Goal: Find specific page/section: Find specific page/section

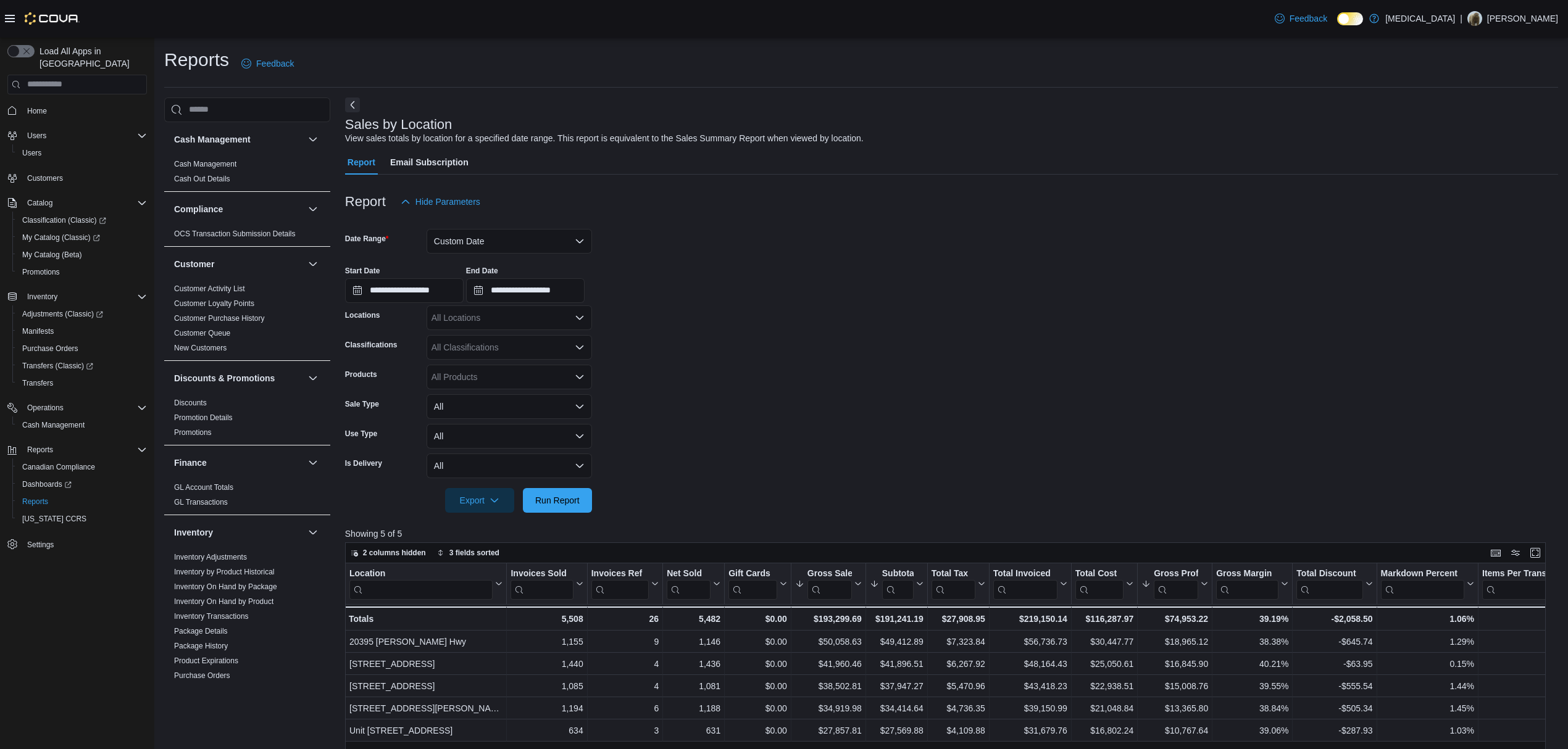
scroll to position [615, 0]
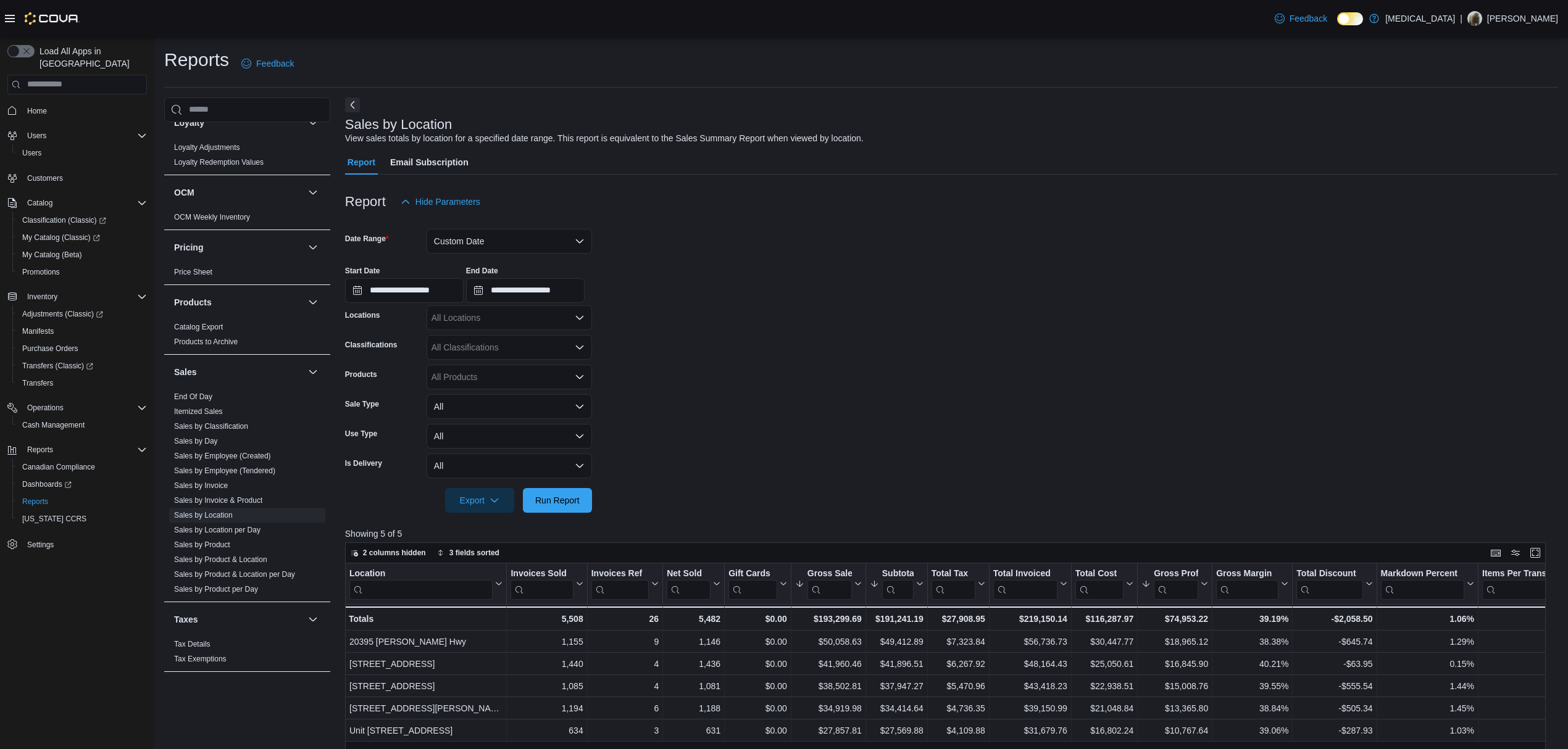
click at [561, 479] on div at bounding box center [952, 483] width 1213 height 10
click at [563, 487] on span "Run Report" at bounding box center [557, 499] width 54 height 24
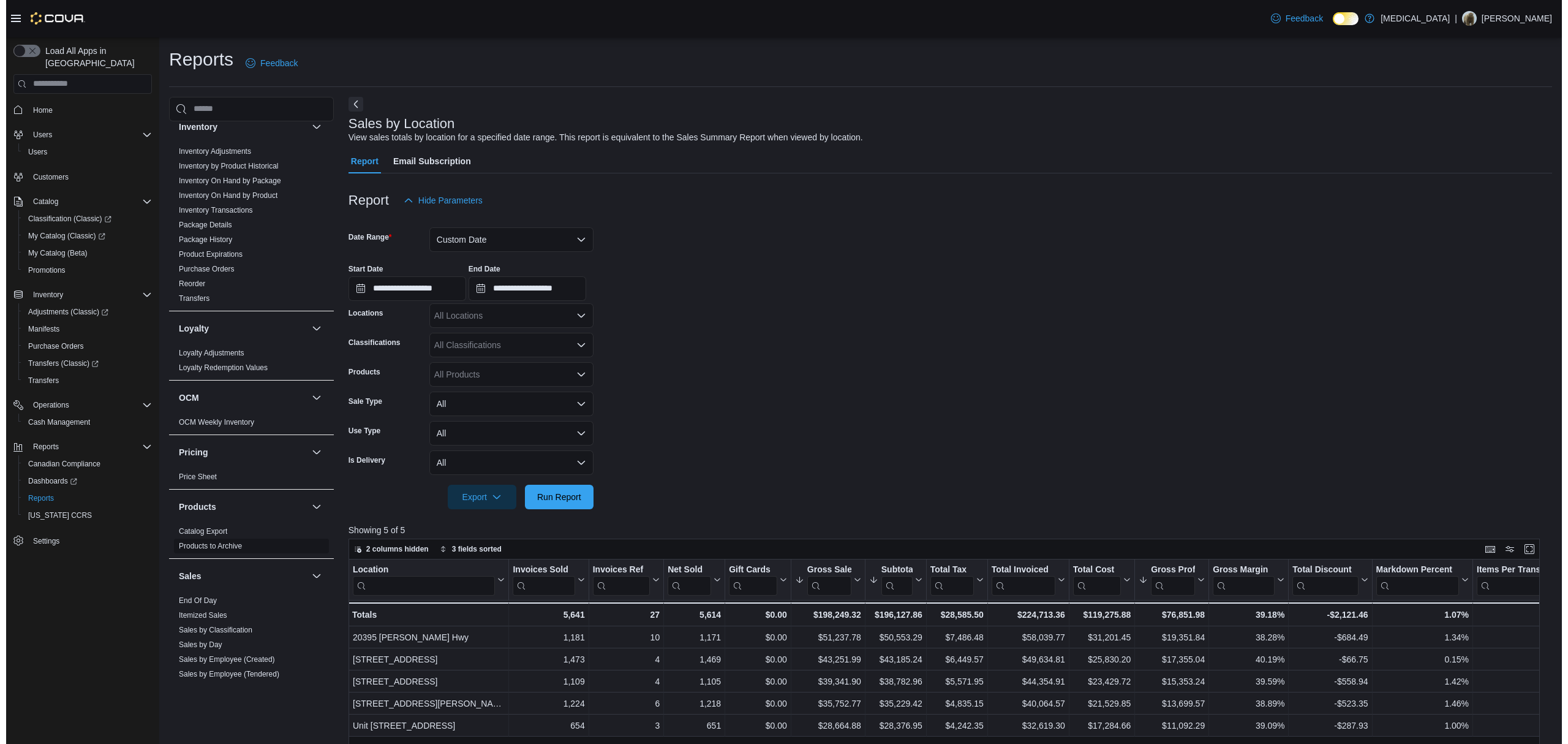
scroll to position [202, 0]
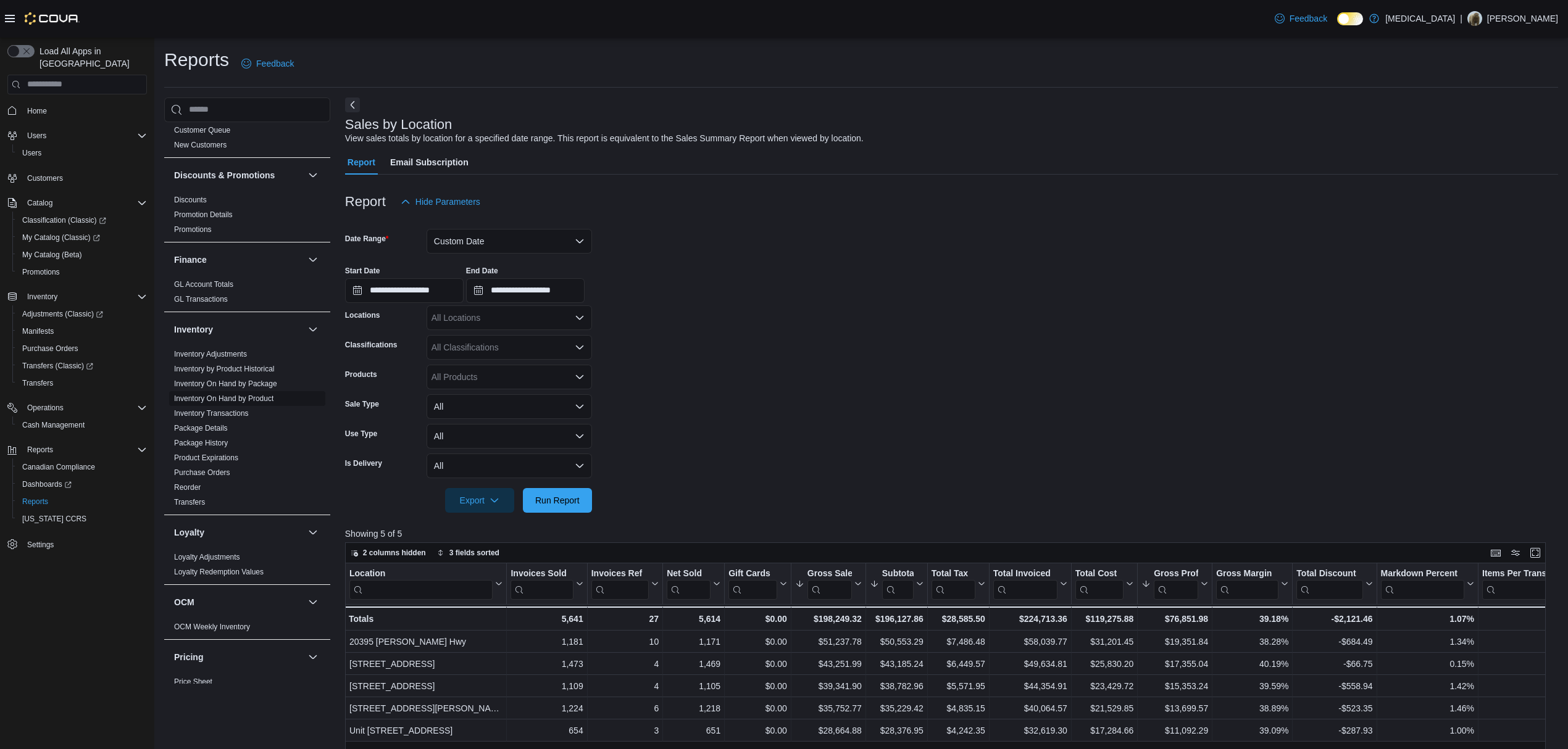
click at [233, 397] on link "Inventory On Hand by Product" at bounding box center [224, 398] width 99 height 9
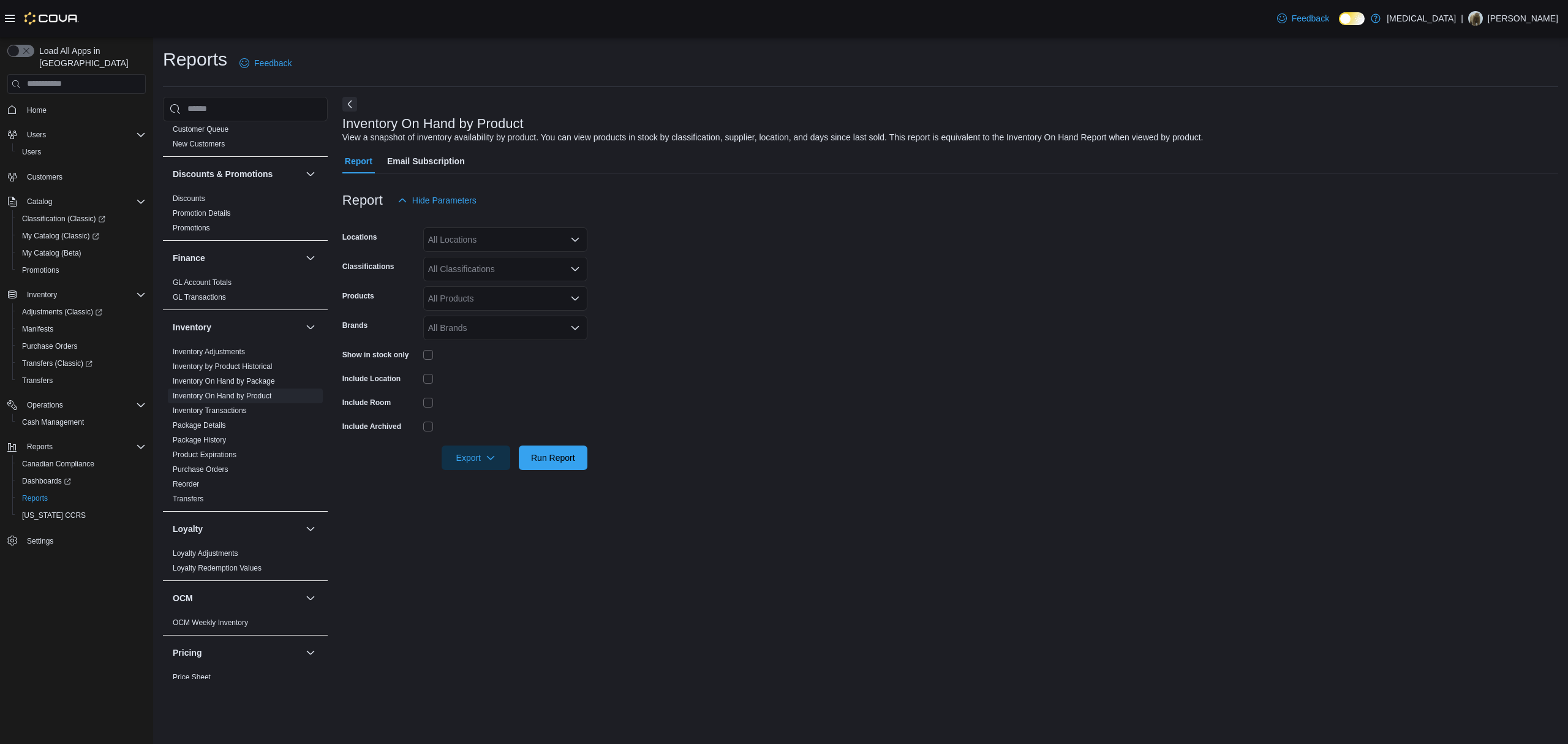
click at [454, 245] on div "All Locations" at bounding box center [505, 239] width 164 height 24
click at [500, 310] on span "460 Granville St" at bounding box center [492, 314] width 85 height 12
click at [790, 305] on form "Locations 460 Granville St Combo box. Selected. 460 Granville St. Press Backspa…" at bounding box center [950, 341] width 1216 height 257
click at [675, 348] on form "Locations 460 Granville St Classifications All Classifications Products All Pro…" at bounding box center [950, 341] width 1216 height 257
click at [571, 273] on icon "Open list of options" at bounding box center [575, 269] width 10 height 10
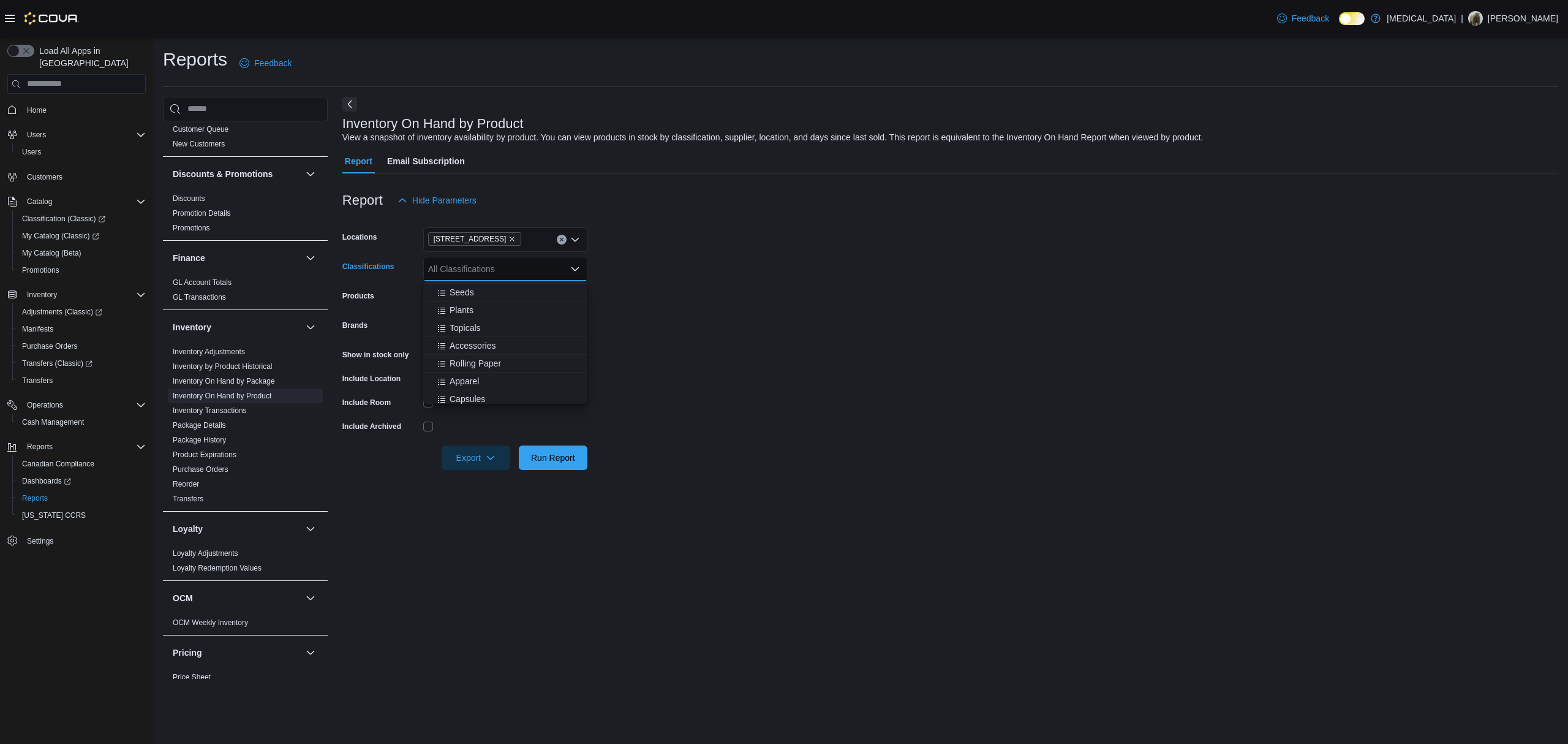
scroll to position [163, 0]
click at [509, 382] on button "Vapes" at bounding box center [505, 376] width 164 height 18
click at [509, 382] on button "Concentrates" at bounding box center [505, 376] width 164 height 18
click at [461, 268] on icon "Remove Vapes from selection in this group" at bounding box center [459, 268] width 7 height 7
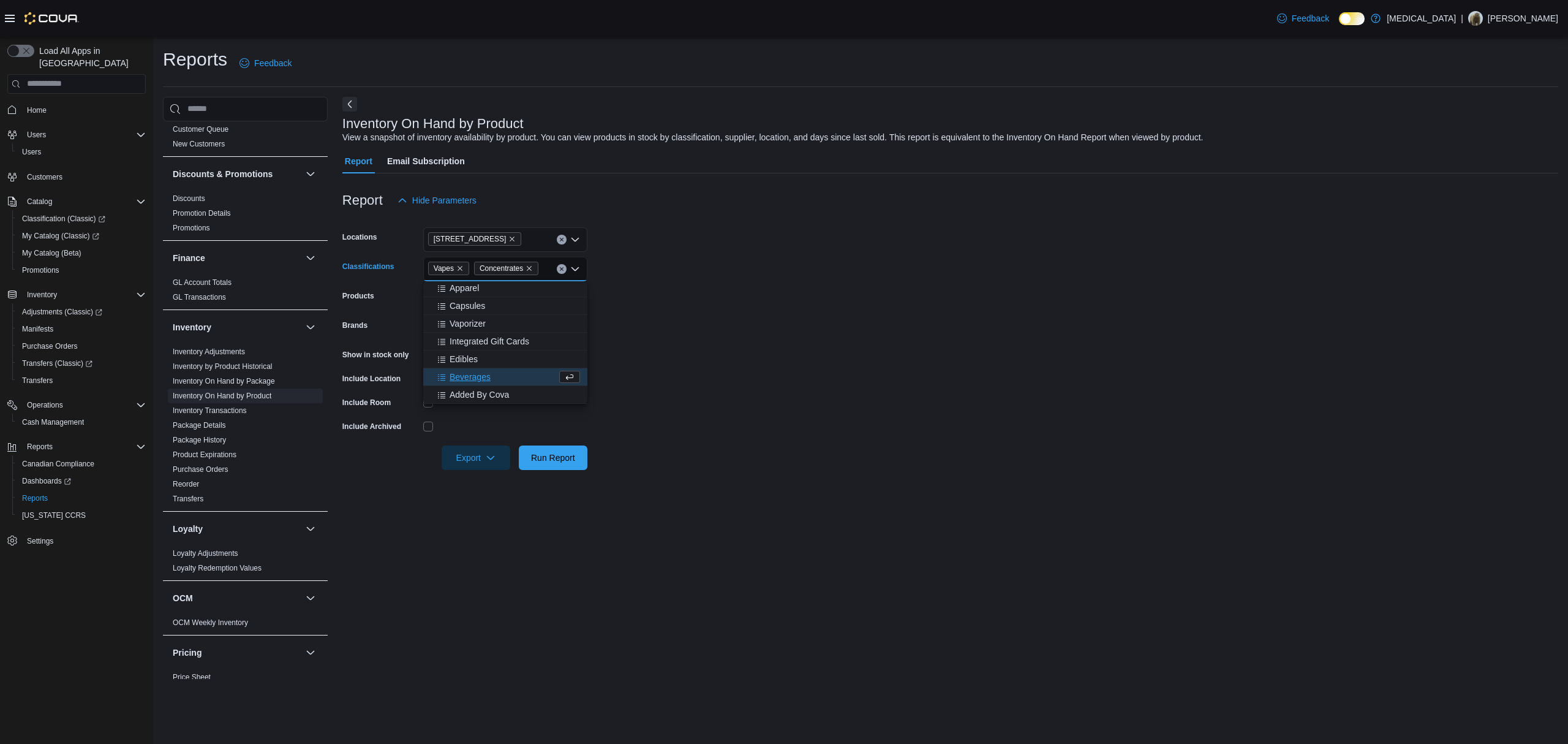
scroll to position [0, 0]
click at [780, 433] on form "Locations 460 Granville St Classifications Concentrates Products All Products B…" at bounding box center [950, 341] width 1216 height 257
click at [500, 454] on span "Export" at bounding box center [476, 457] width 54 height 24
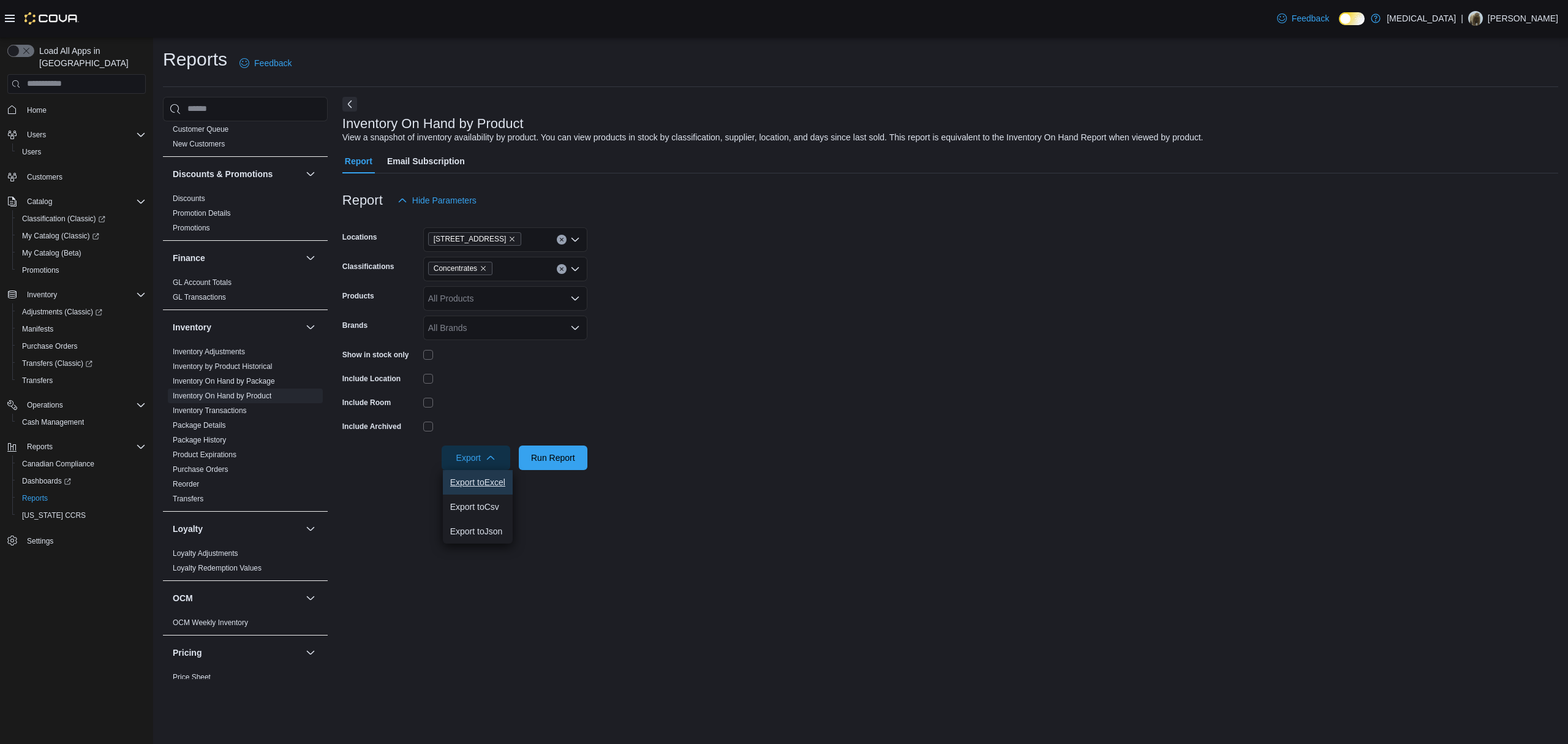
click at [475, 479] on span "Export to Excel" at bounding box center [478, 482] width 55 height 10
click at [807, 420] on form "Locations 460 Granville St Classifications Concentrates Products All Products B…" at bounding box center [950, 341] width 1216 height 257
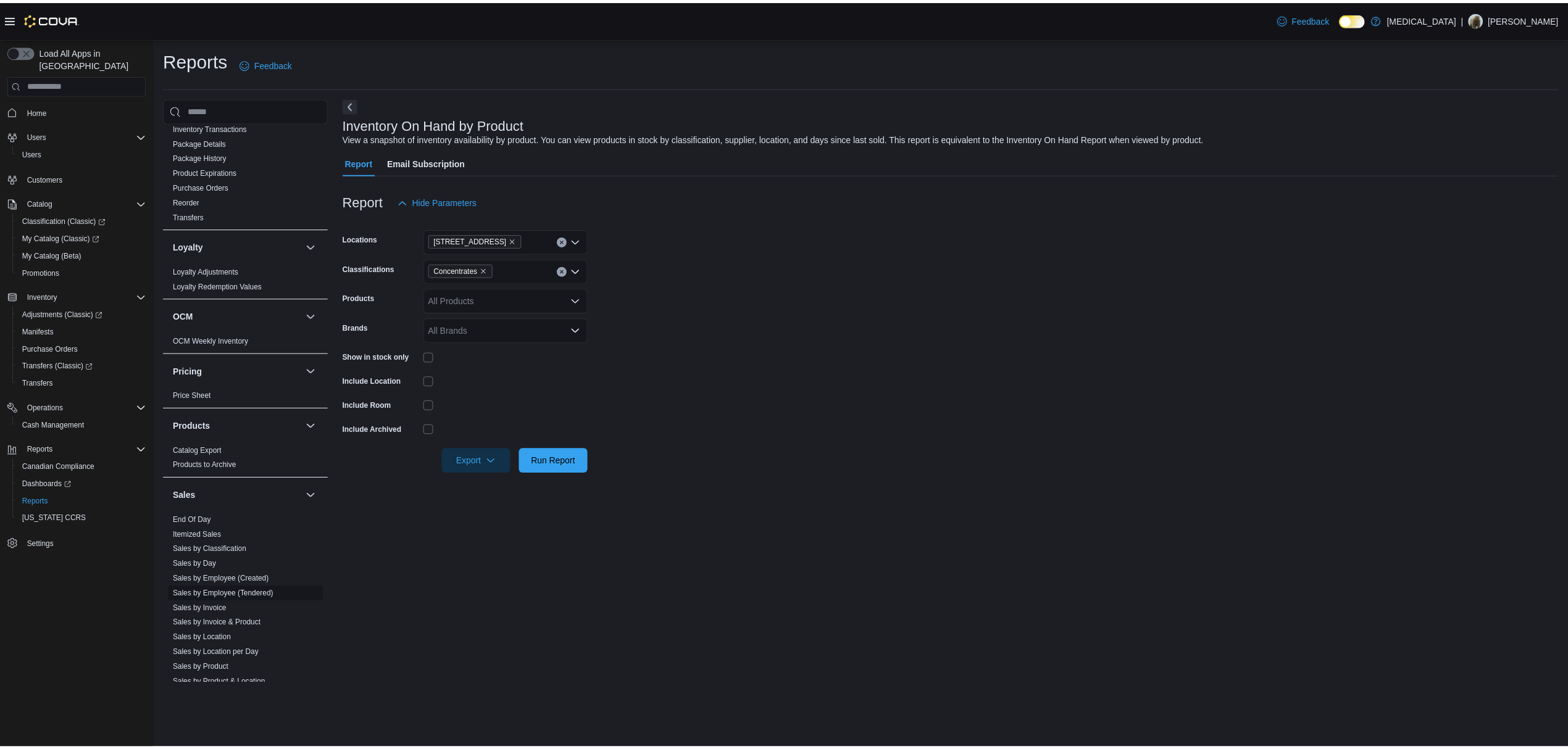
scroll to position [615, 0]
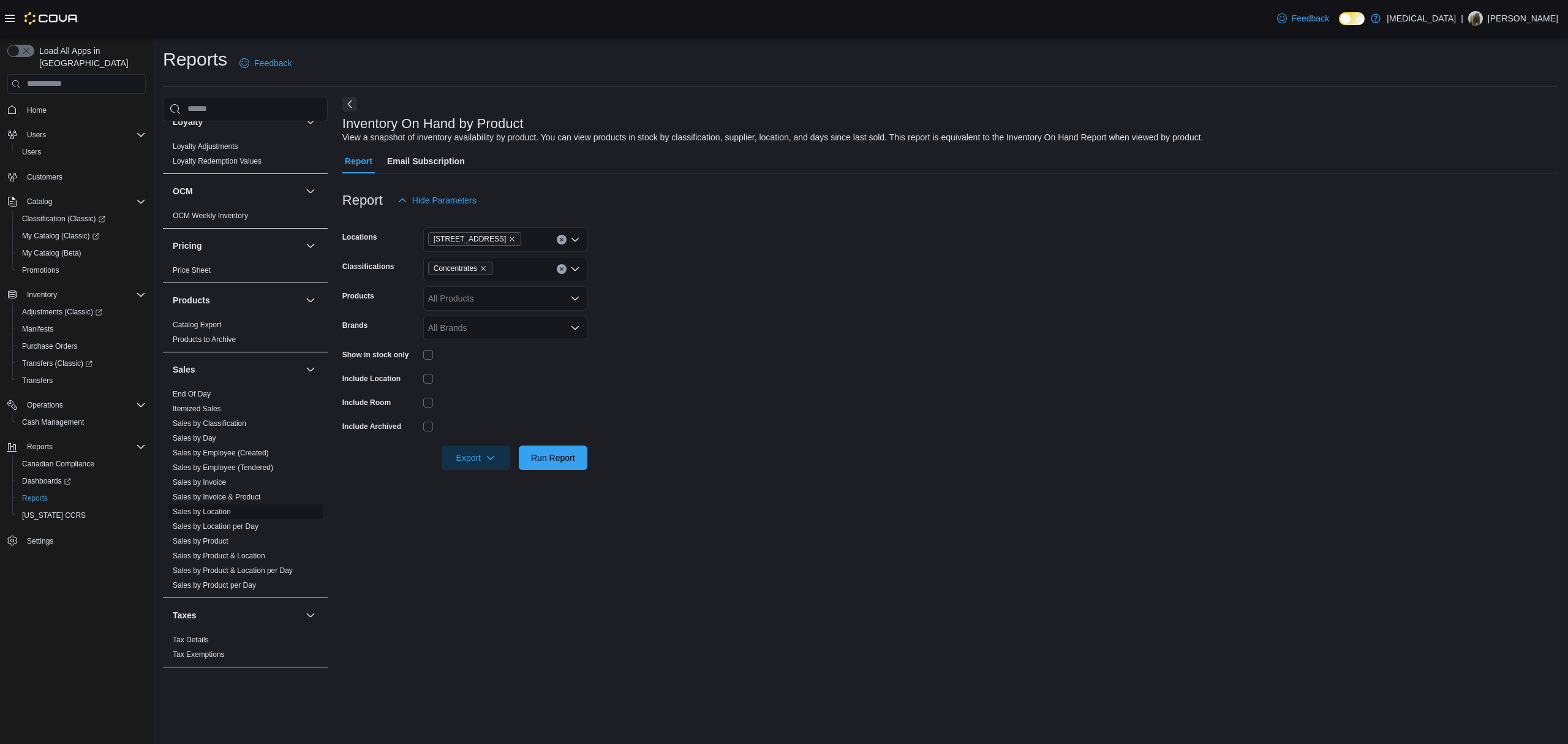
click at [207, 513] on link "Sales by Location" at bounding box center [201, 512] width 58 height 9
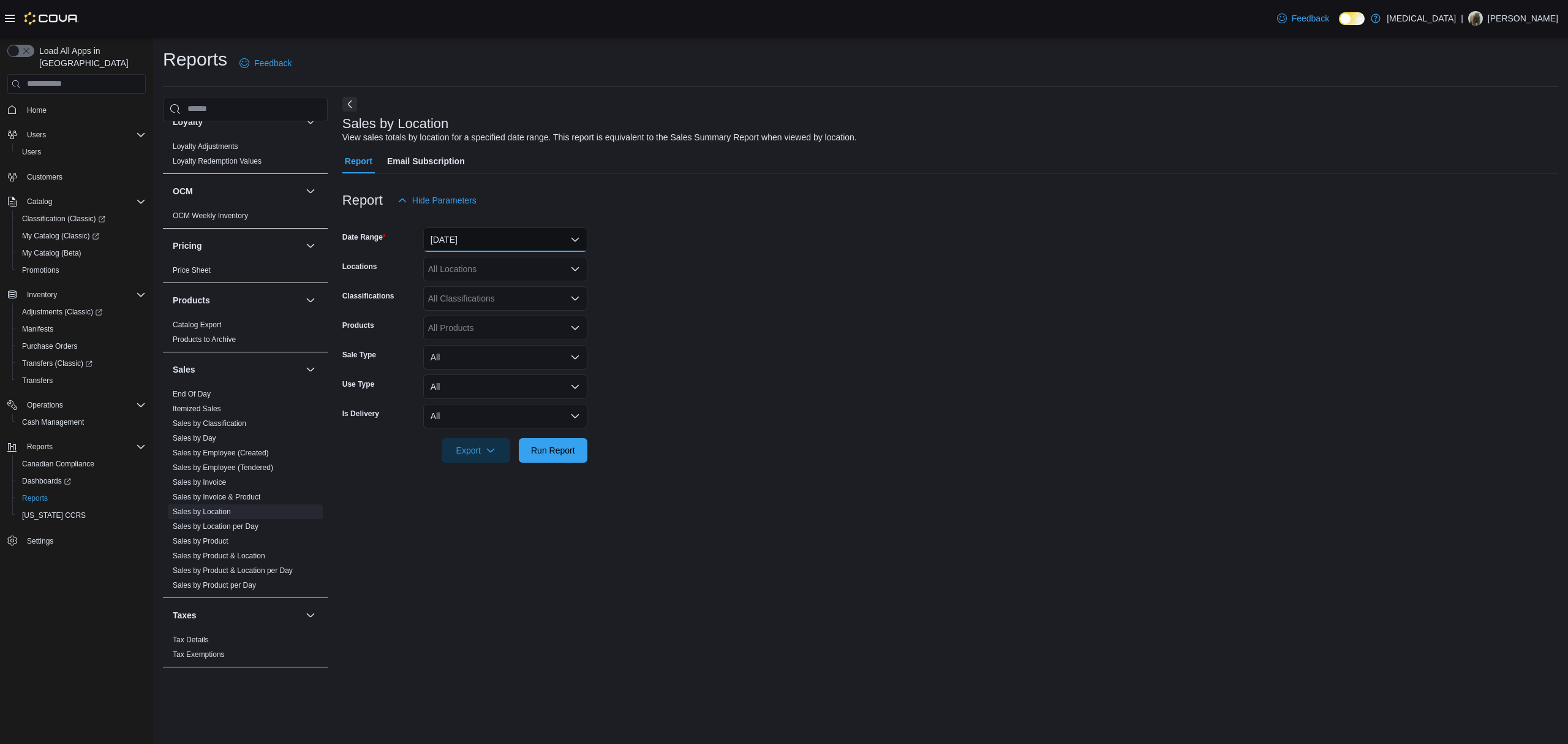
click at [484, 236] on button "Yesterday" at bounding box center [505, 239] width 164 height 24
click at [503, 277] on button "Today" at bounding box center [505, 288] width 164 height 24
click at [557, 450] on span "Run Report" at bounding box center [553, 450] width 44 height 12
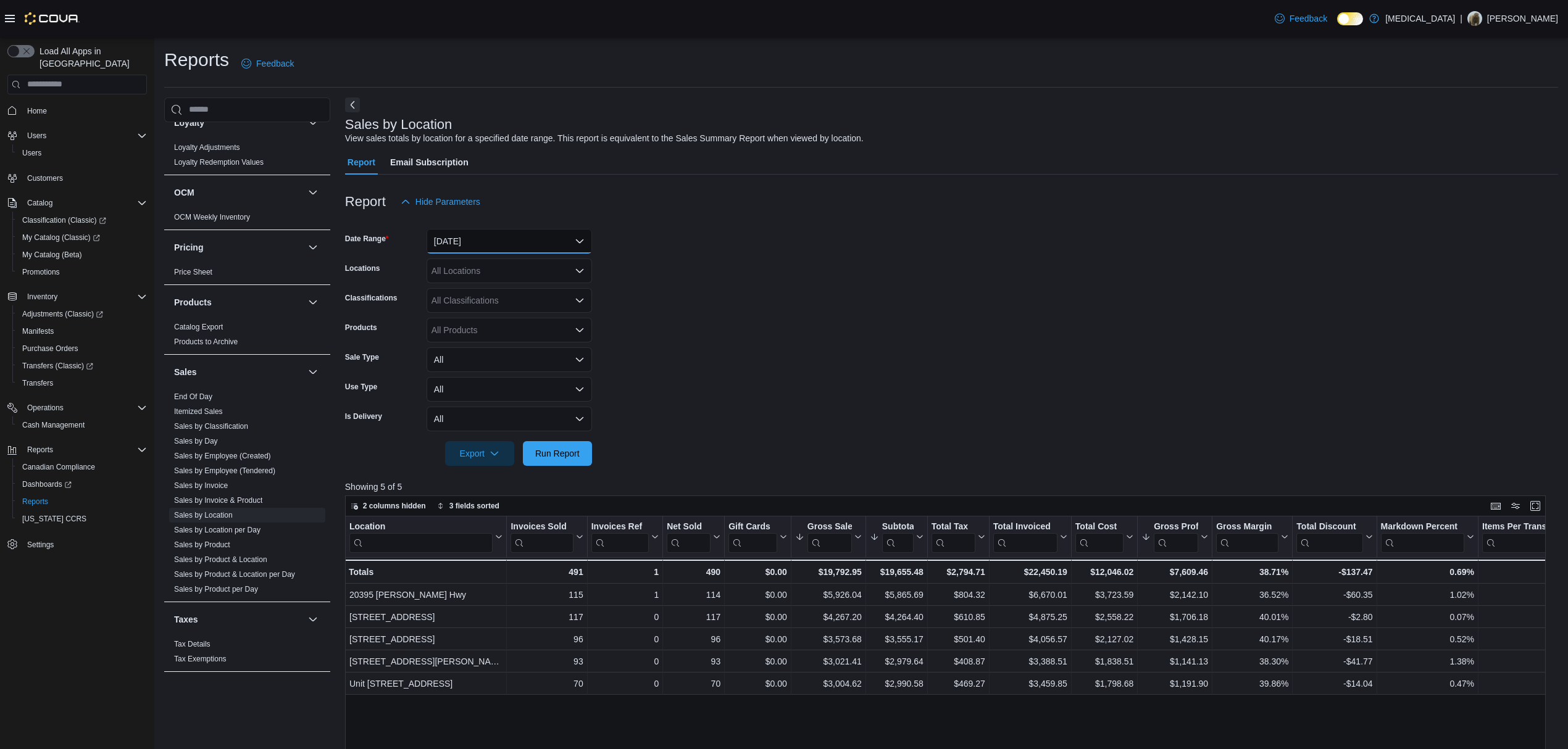
click at [497, 247] on button "Today" at bounding box center [509, 241] width 165 height 24
click at [489, 263] on span "Custom Date" at bounding box center [516, 266] width 141 height 15
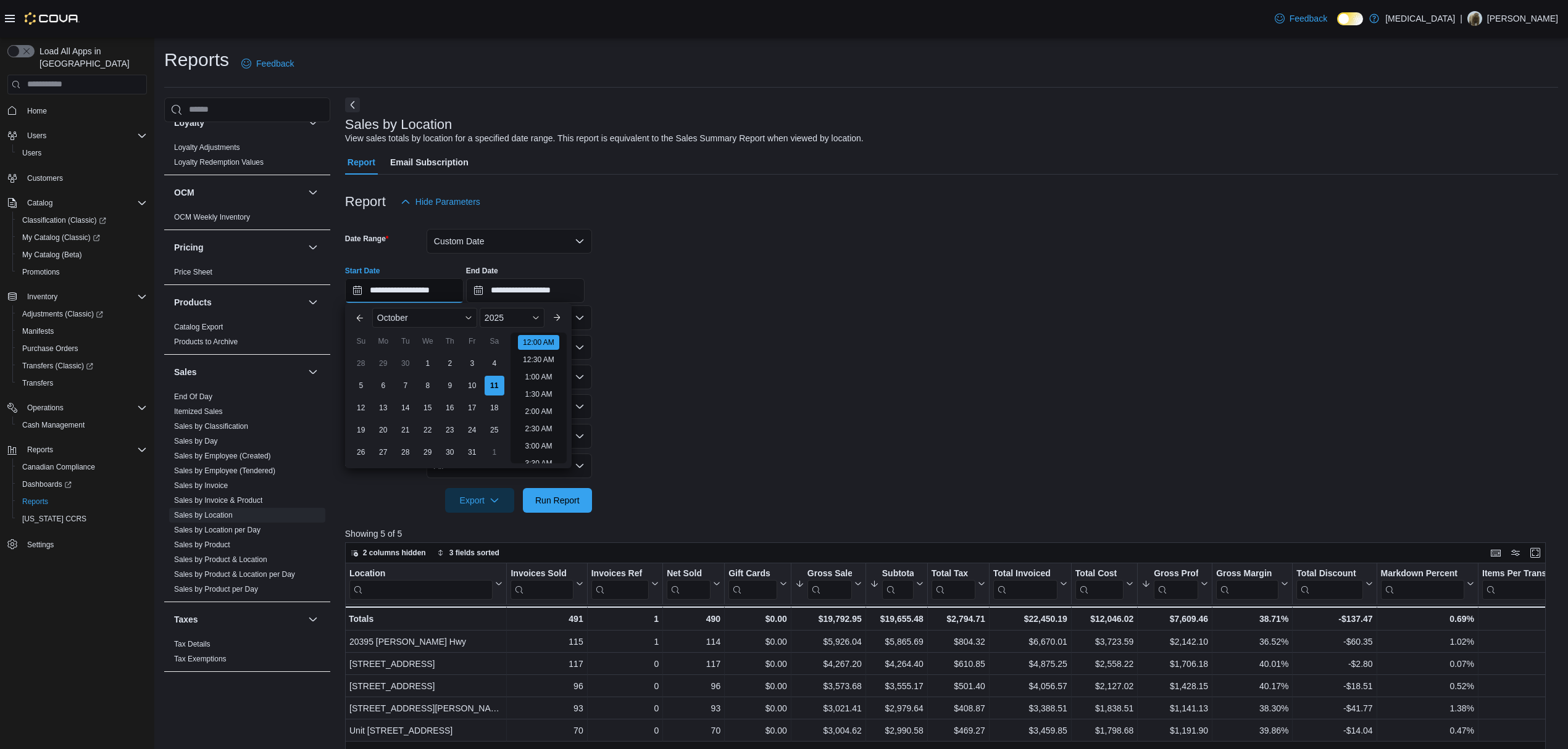
click at [442, 288] on input "**********" at bounding box center [404, 290] width 118 height 24
click at [354, 388] on div "5" at bounding box center [360, 385] width 22 height 22
type input "**********"
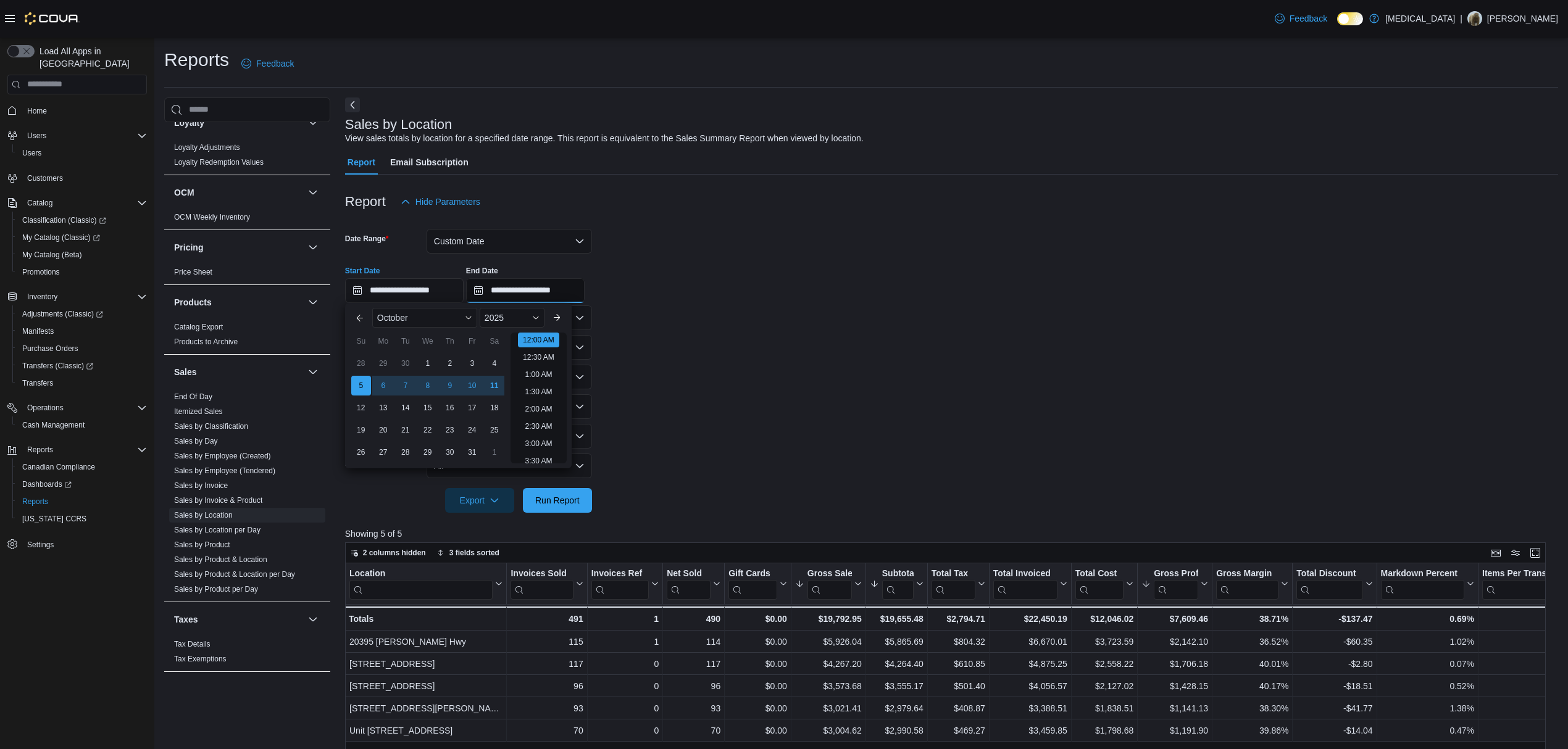
click at [541, 300] on input "**********" at bounding box center [525, 290] width 118 height 24
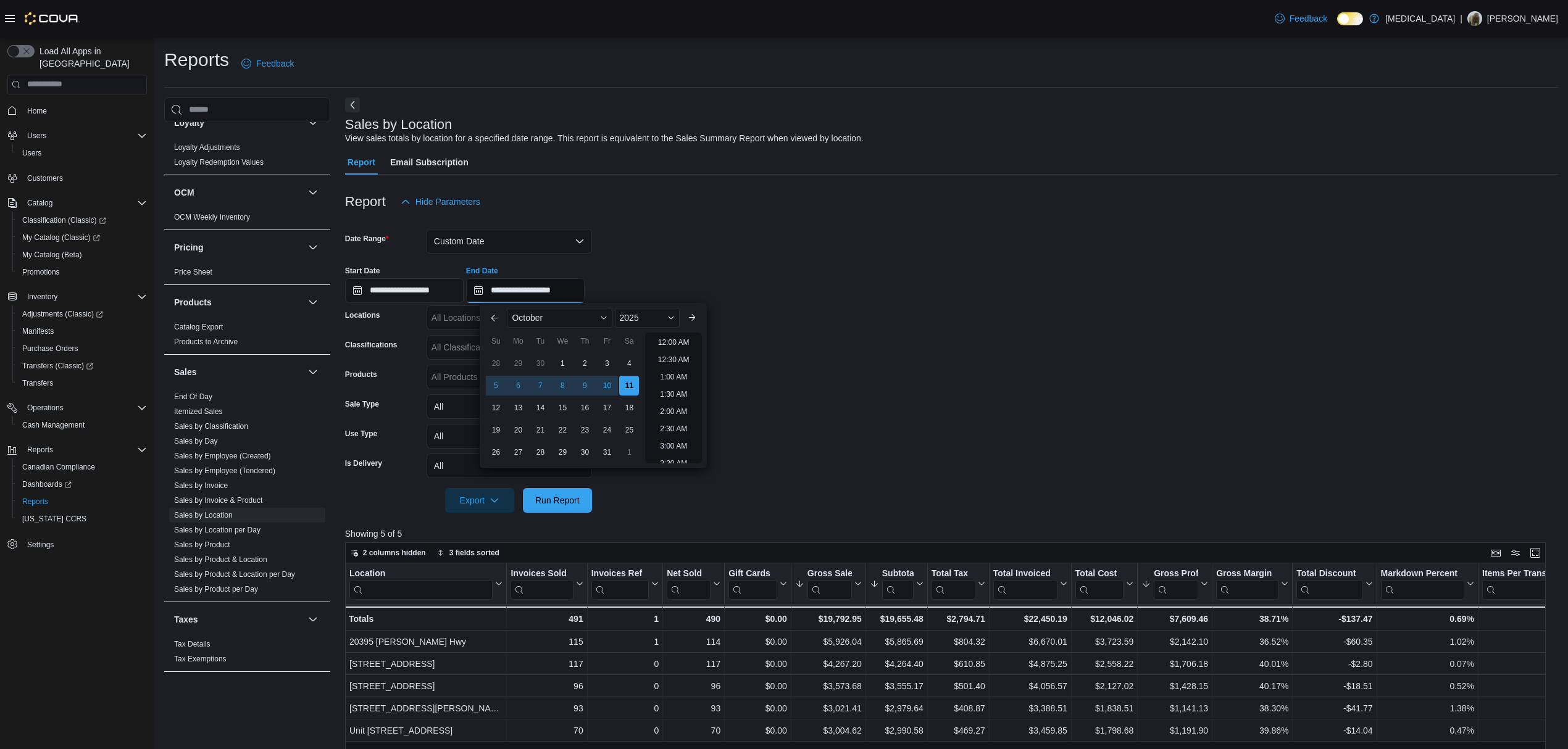
scroll to position [701, 0]
click at [630, 381] on div "11" at bounding box center [629, 385] width 22 height 22
click at [1042, 303] on div at bounding box center [952, 304] width 1213 height 3
click at [554, 510] on span "Run Report" at bounding box center [557, 500] width 54 height 24
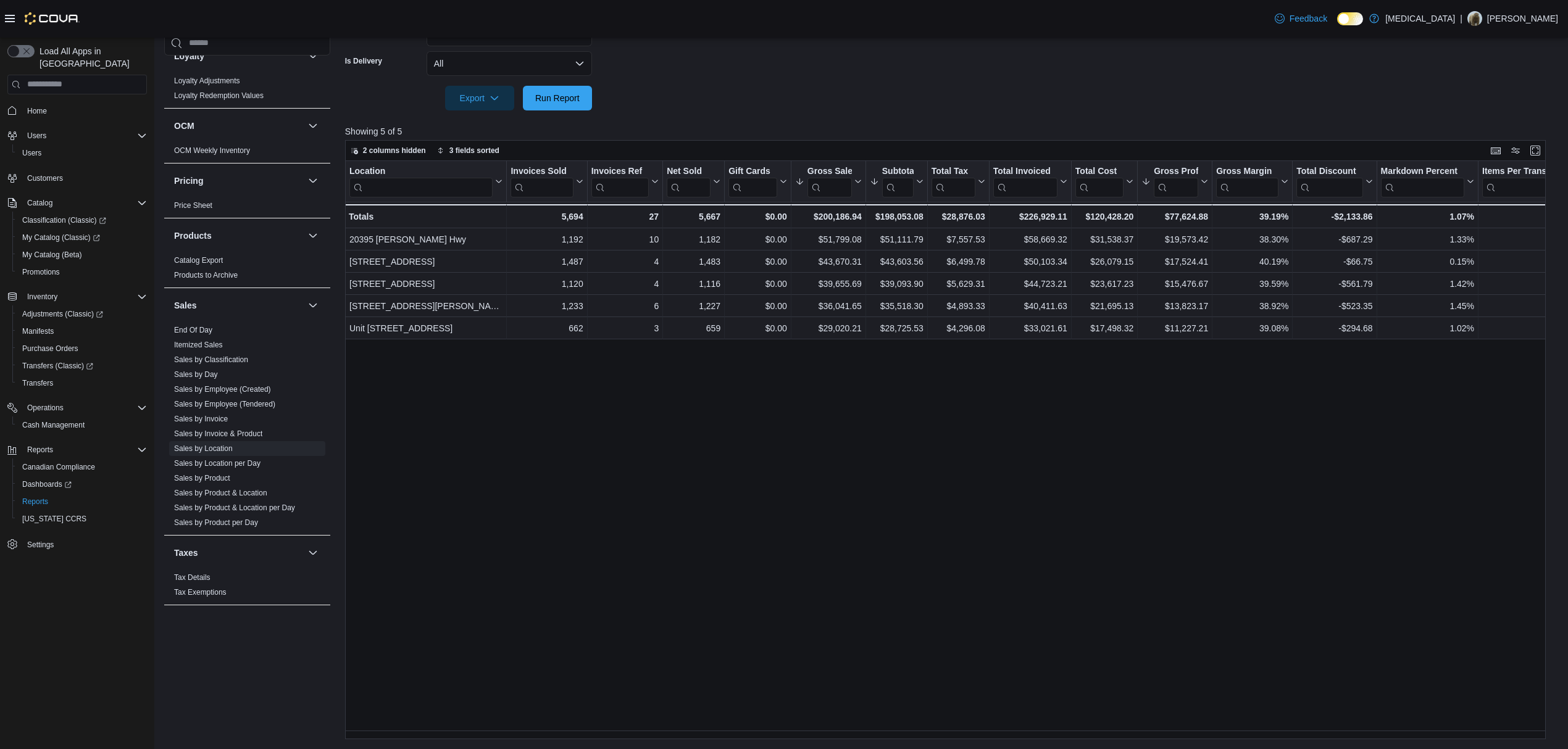
scroll to position [403, 0]
drag, startPoint x: 534, startPoint y: 102, endPoint x: 554, endPoint y: 143, distance: 45.6
click at [535, 102] on span "Run Report" at bounding box center [557, 98] width 44 height 13
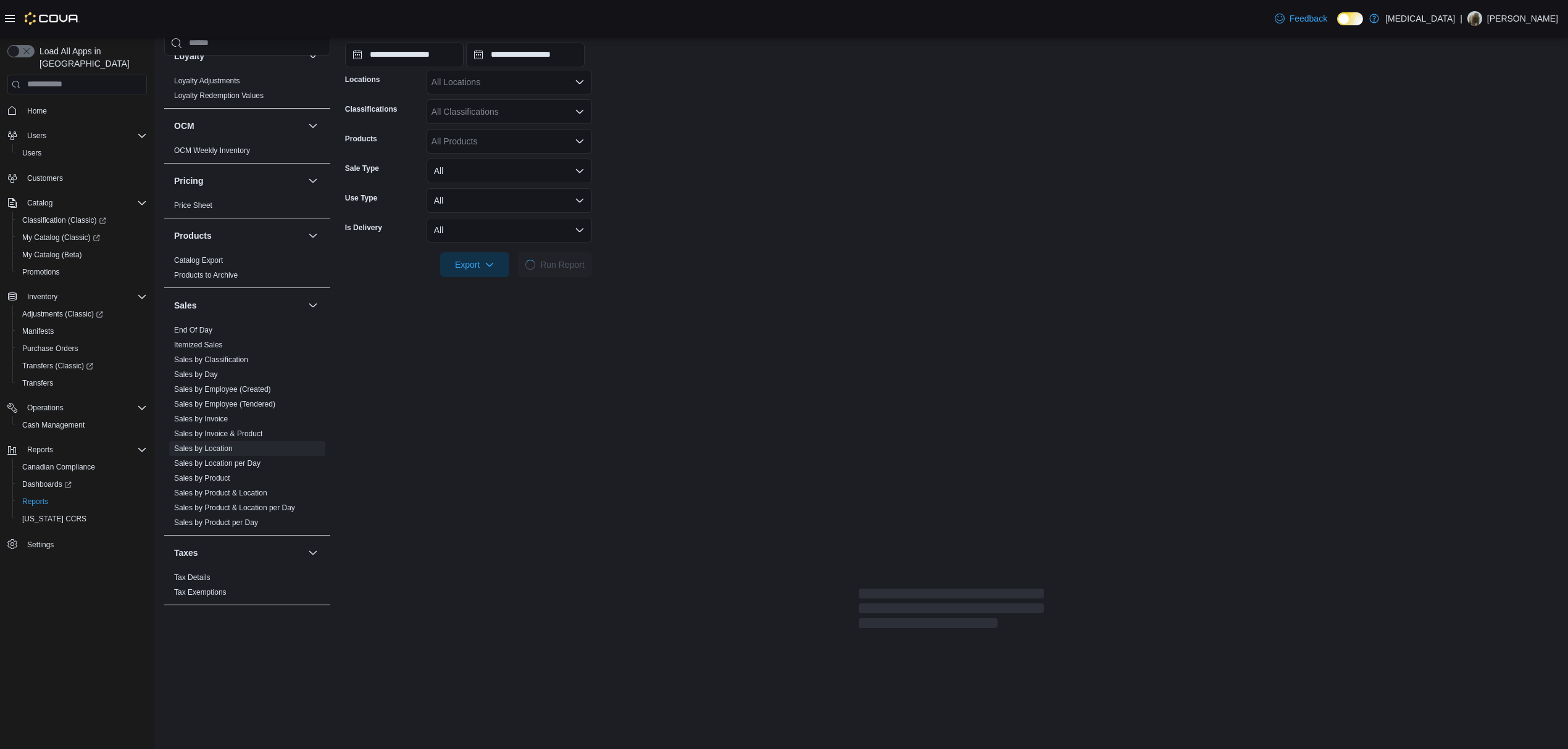
scroll to position [73, 0]
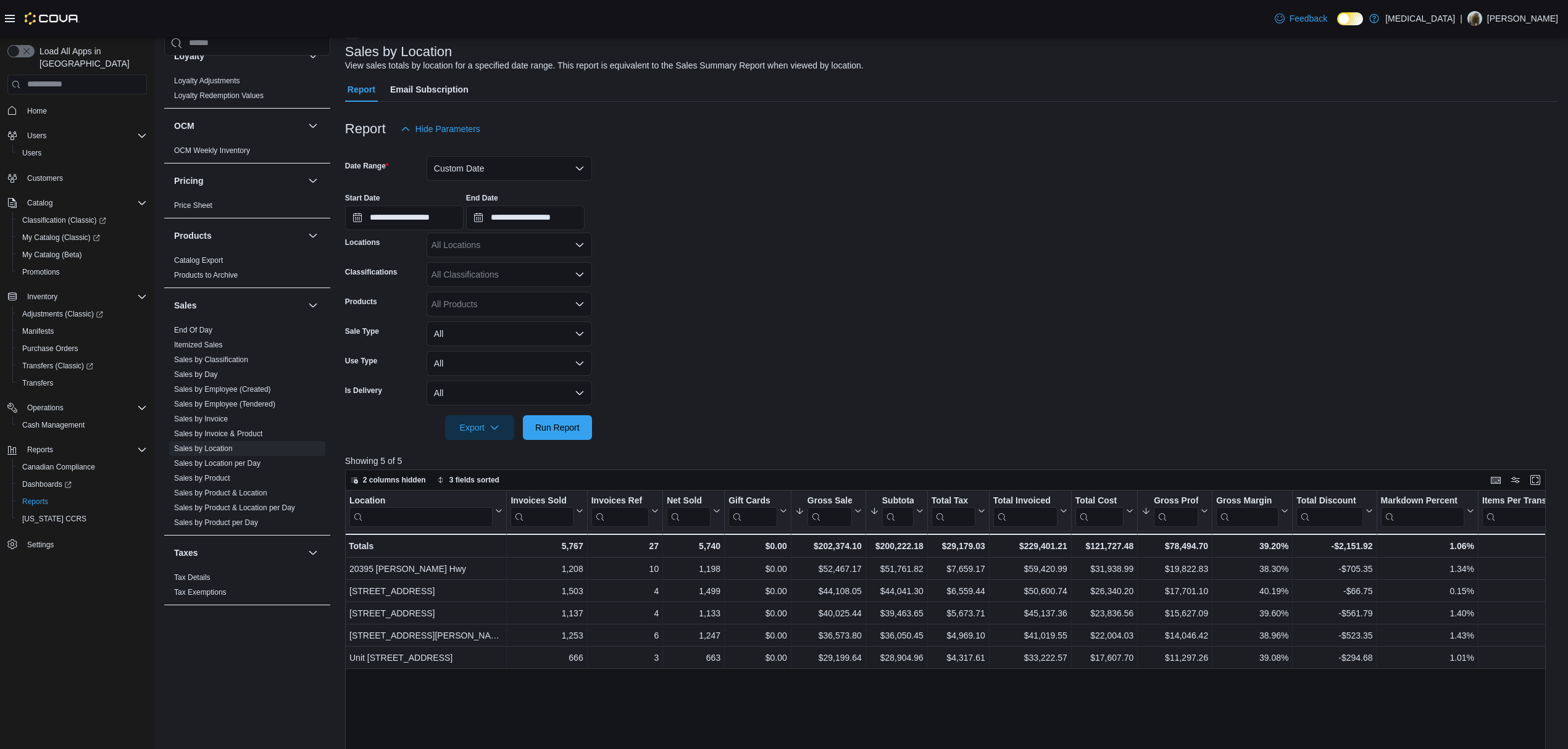
click at [504, 151] on div at bounding box center [952, 149] width 1213 height 15
click at [503, 161] on button "Custom Date" at bounding box center [509, 168] width 165 height 24
click at [499, 222] on span "Today" at bounding box center [516, 217] width 141 height 15
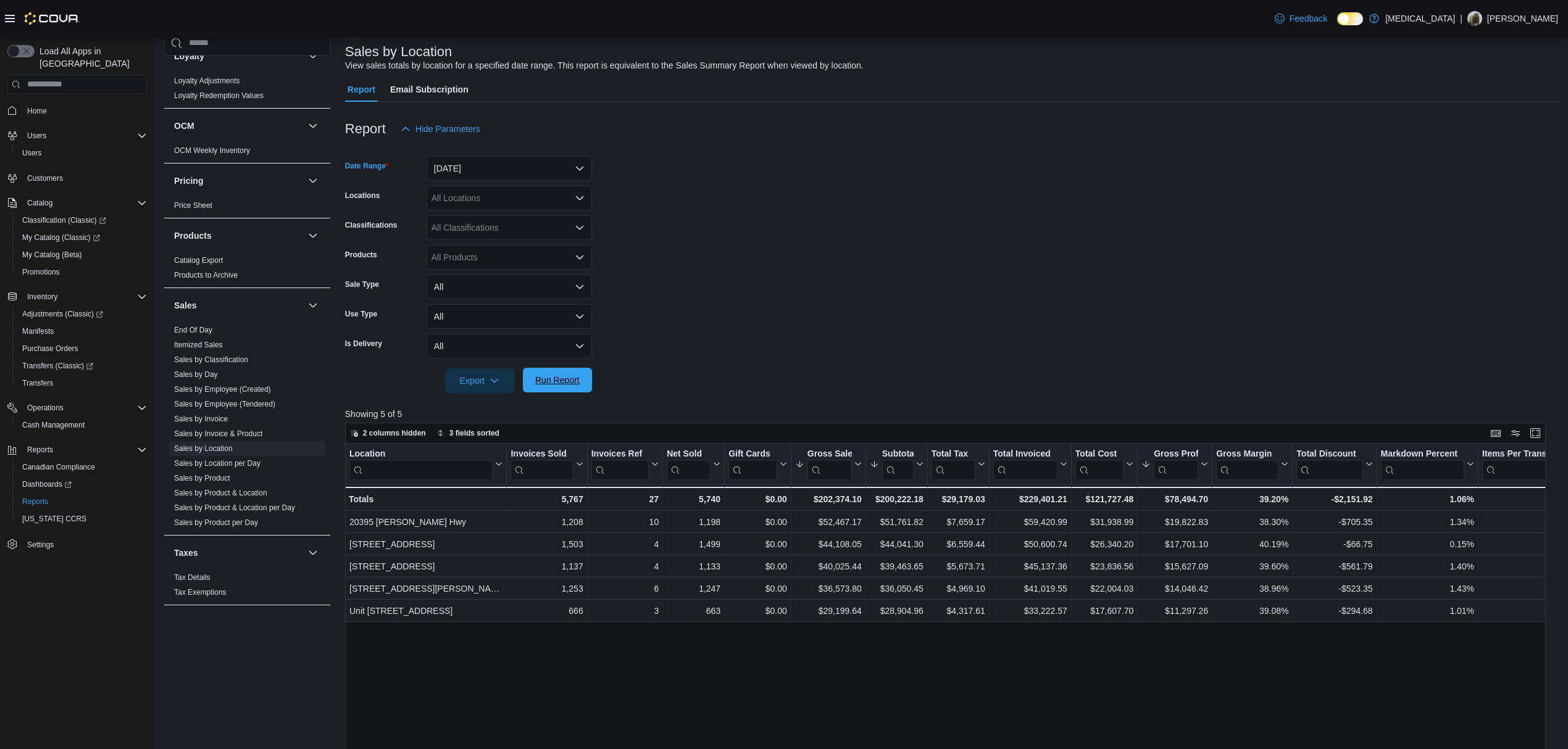
click at [556, 383] on span "Run Report" at bounding box center [557, 380] width 44 height 13
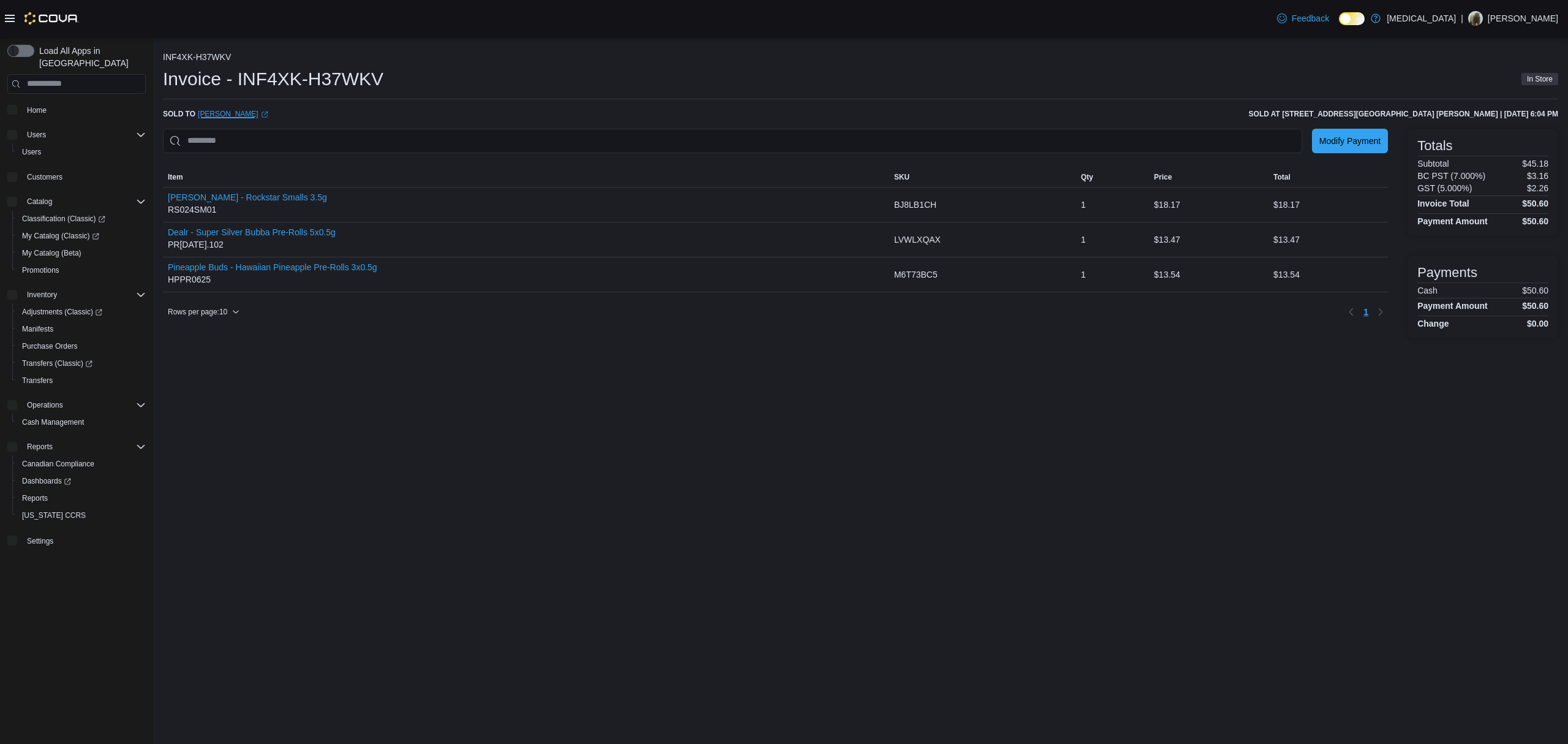
click at [228, 114] on link "Devin Lamoureux (opens in a new tab or window)" at bounding box center [232, 114] width 70 height 10
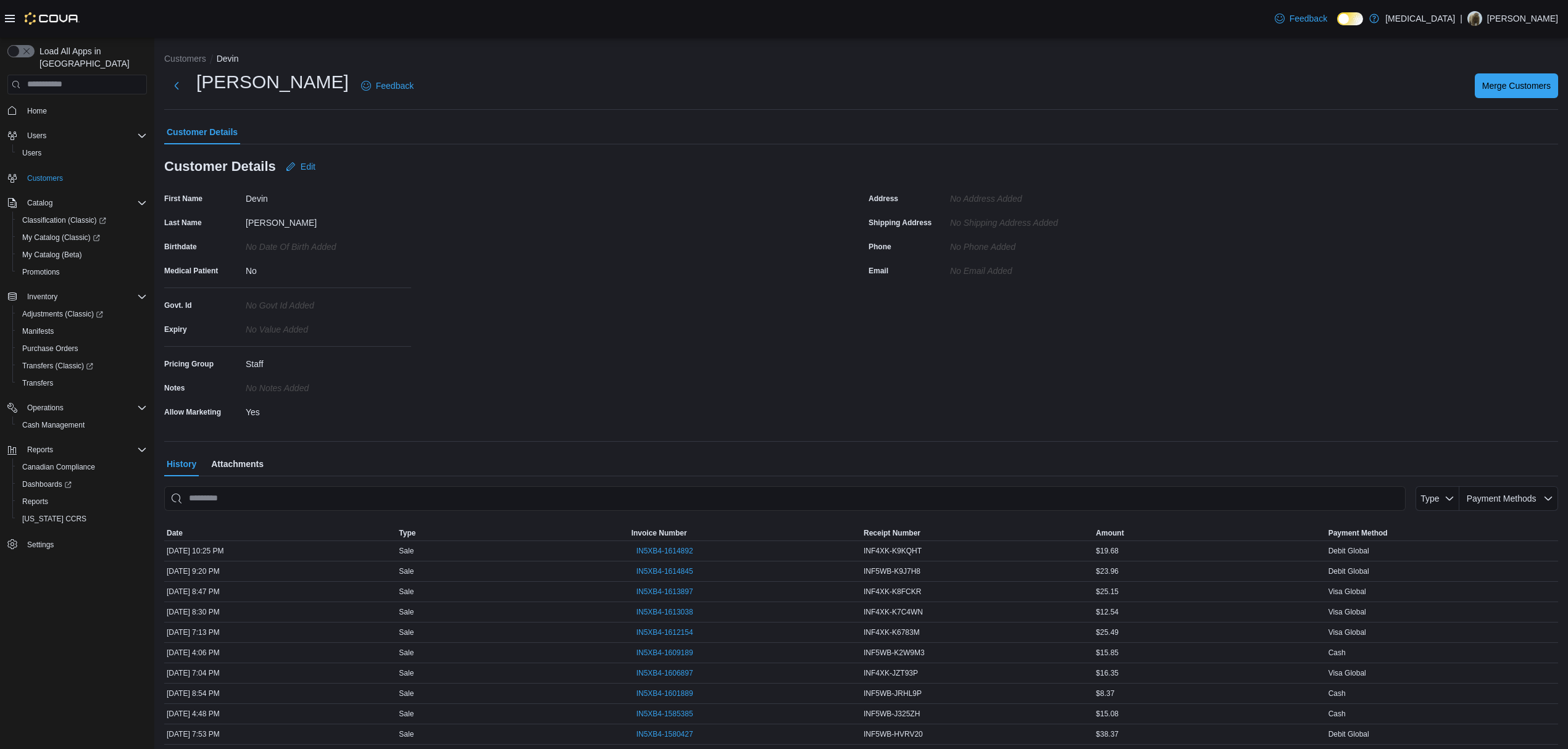
scroll to position [37, 0]
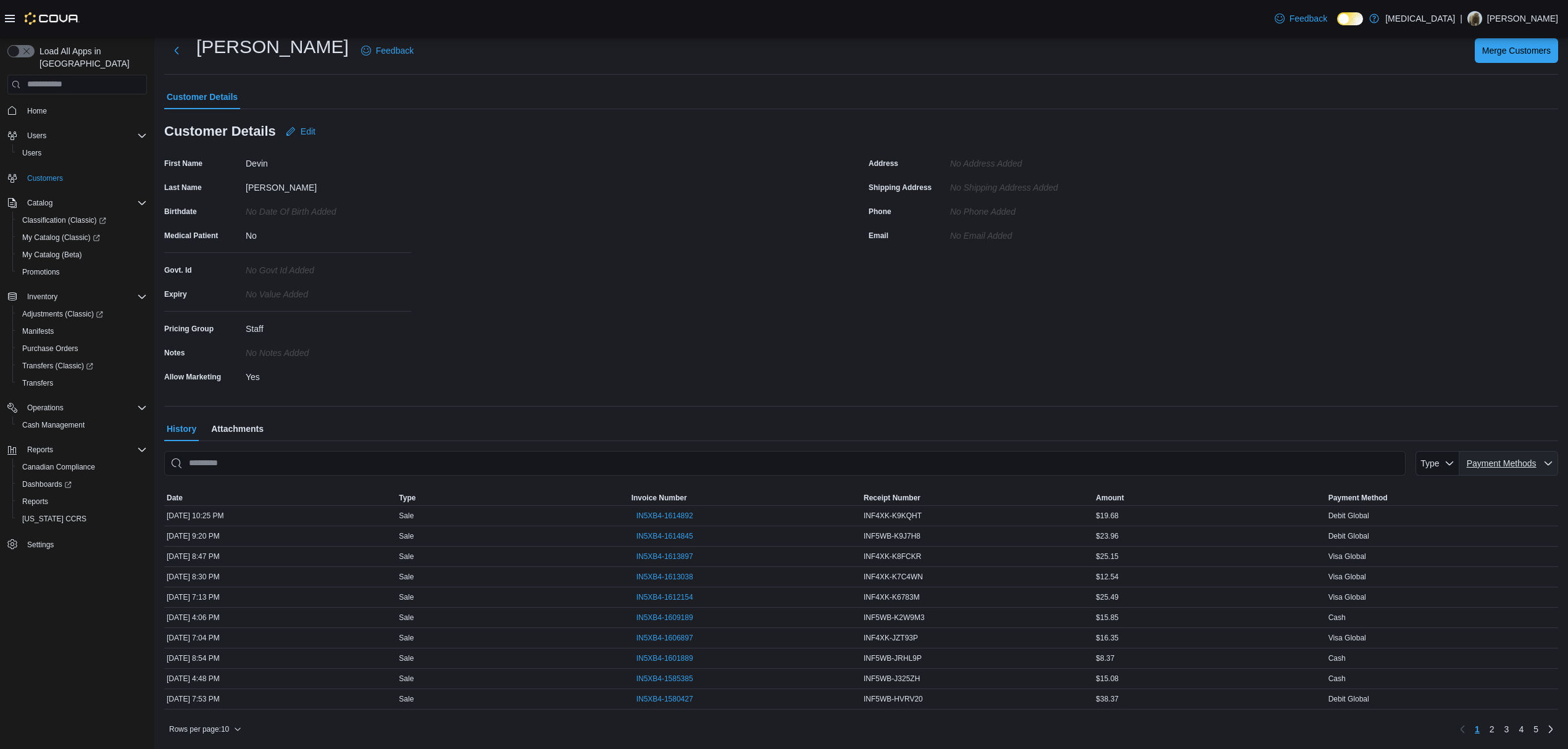
click at [1495, 462] on span "Payment Methods" at bounding box center [1501, 463] width 69 height 10
click at [1430, 533] on span "Cash" at bounding box center [1463, 531] width 117 height 15
type input "**********"
click at [1163, 336] on div "Address No Address added Shipping Address No Shipping Address added Phone No Ph…" at bounding box center [1213, 270] width 689 height 233
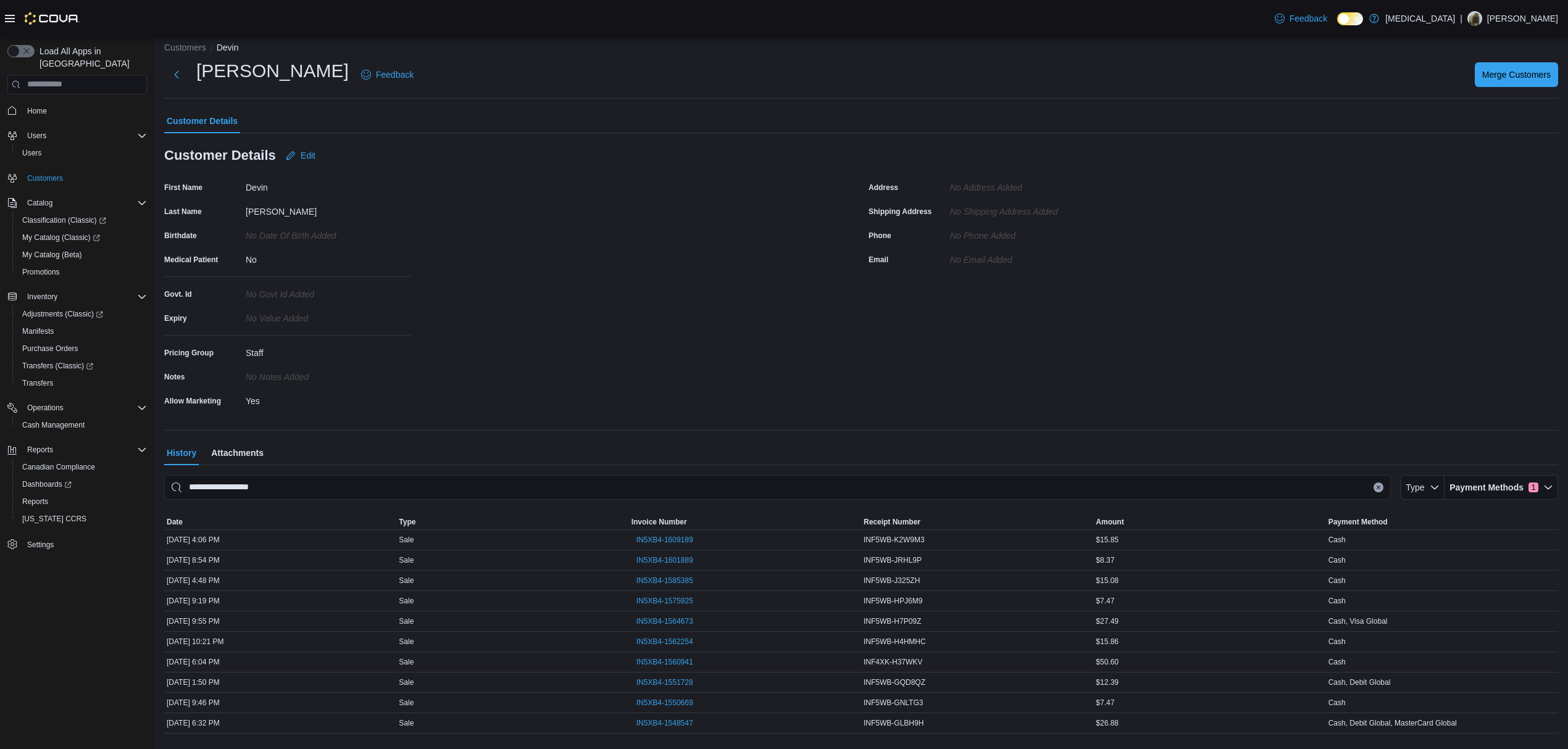
scroll to position [0, 0]
